Goal: Find specific page/section: Find specific page/section

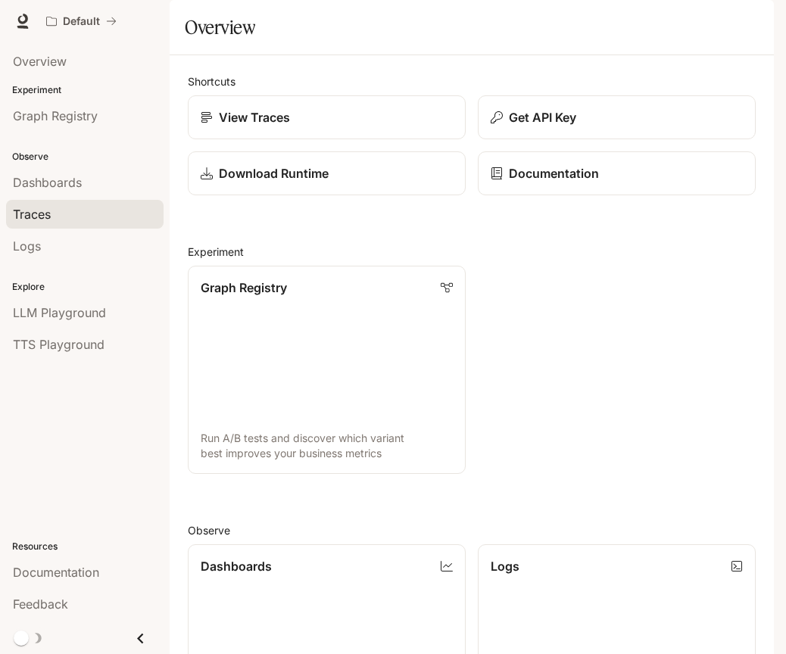
click at [117, 214] on div "Traces" at bounding box center [85, 214] width 144 height 18
